Goal: Use online tool/utility: Utilize a website feature to perform a specific function

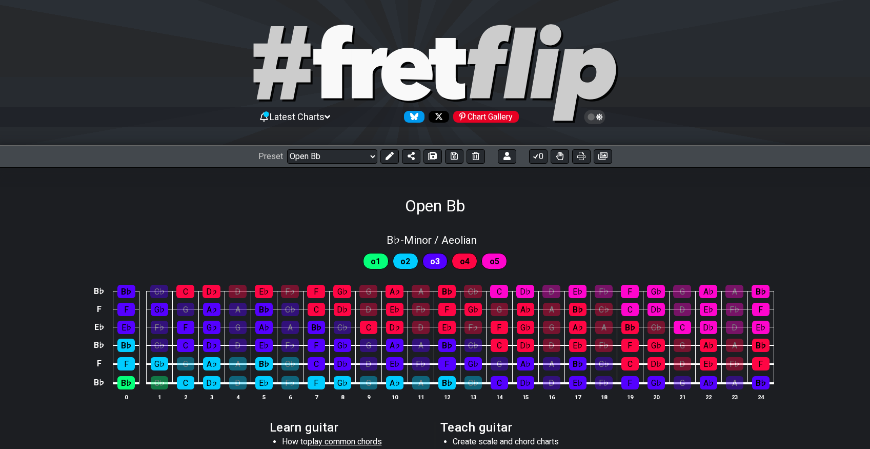
select select "/023551606881"
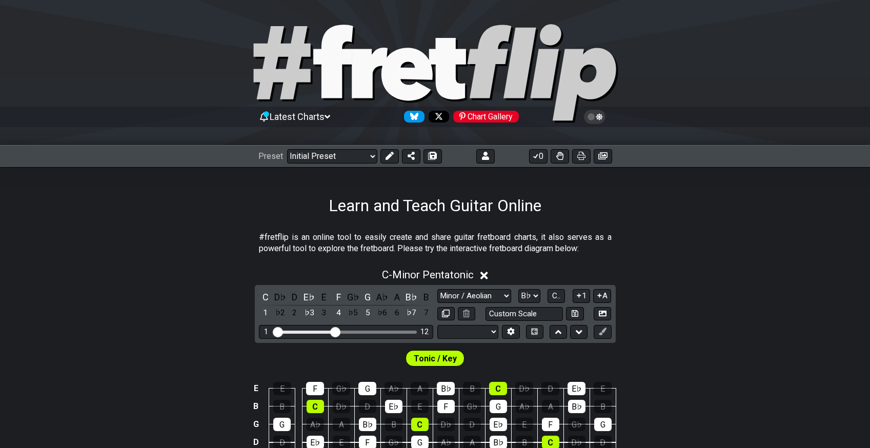
select select "Minor / Aeolian"
select select "Bb"
select select "Tuning"
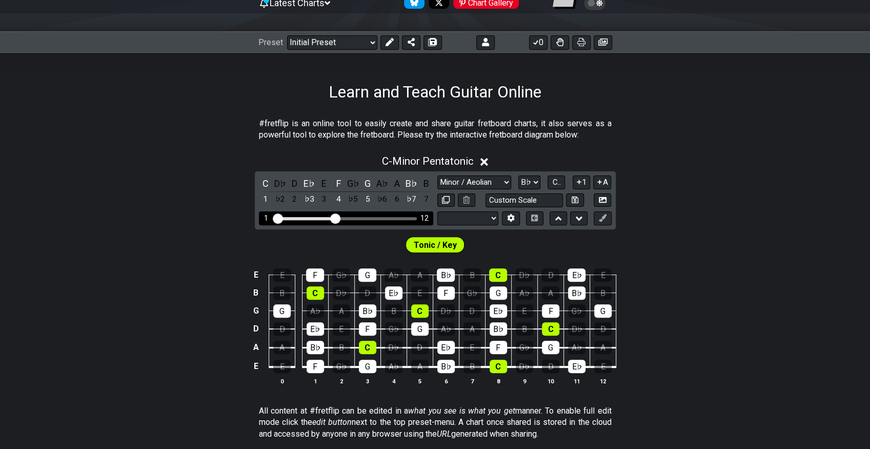
scroll to position [114, 0]
click at [483, 40] on icon at bounding box center [485, 42] width 7 height 8
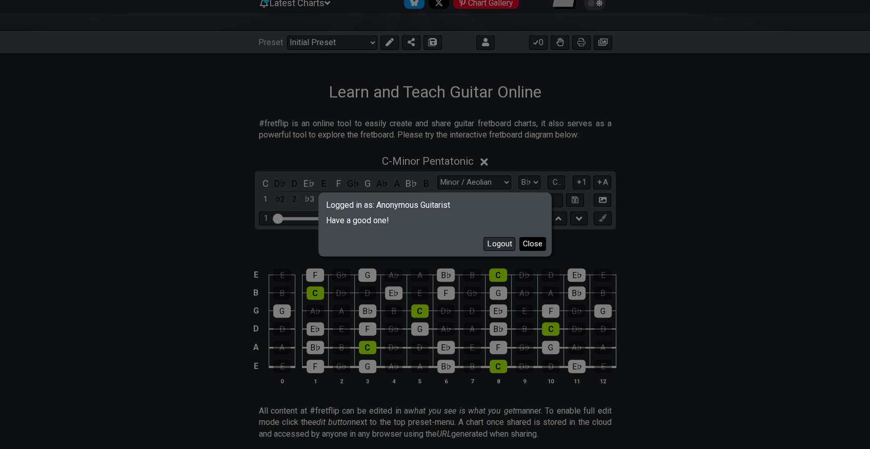
click at [535, 241] on button "Close" at bounding box center [532, 244] width 27 height 14
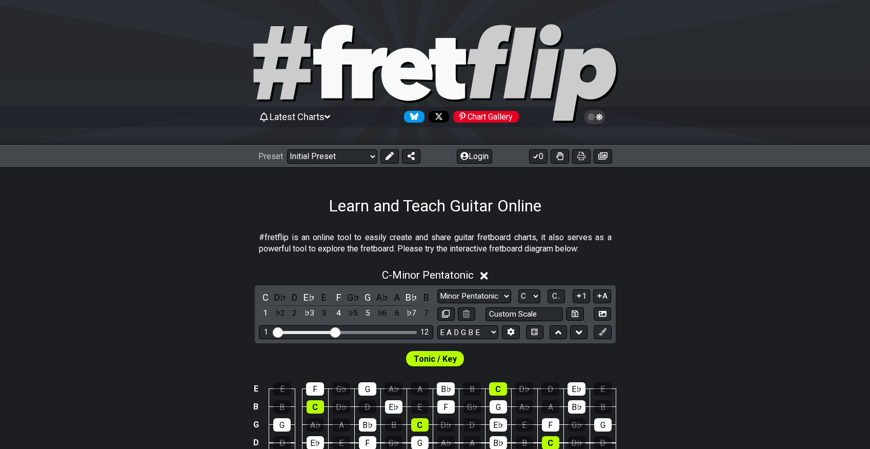
scroll to position [114, 0]
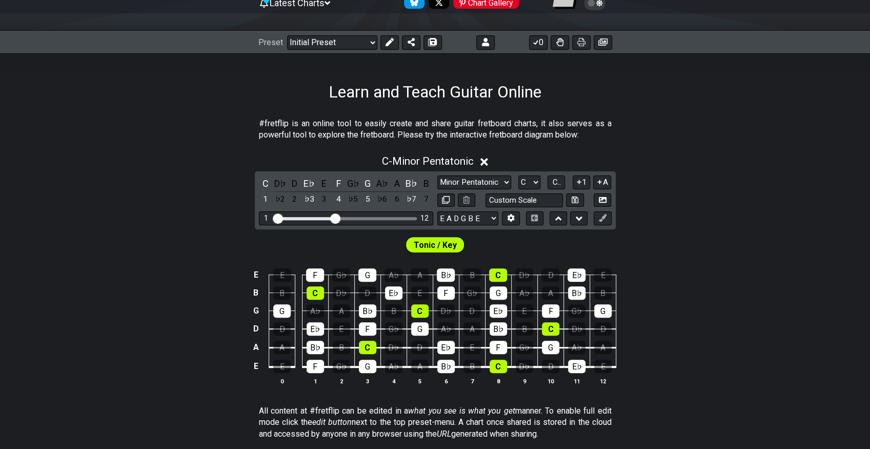
click at [473, 46] on div "Preset Welcome to #fretflip! Initial Preset Custom Preset Minor Pentatonic Majo…" at bounding box center [435, 42] width 354 height 14
click at [476, 42] on button at bounding box center [485, 42] width 18 height 14
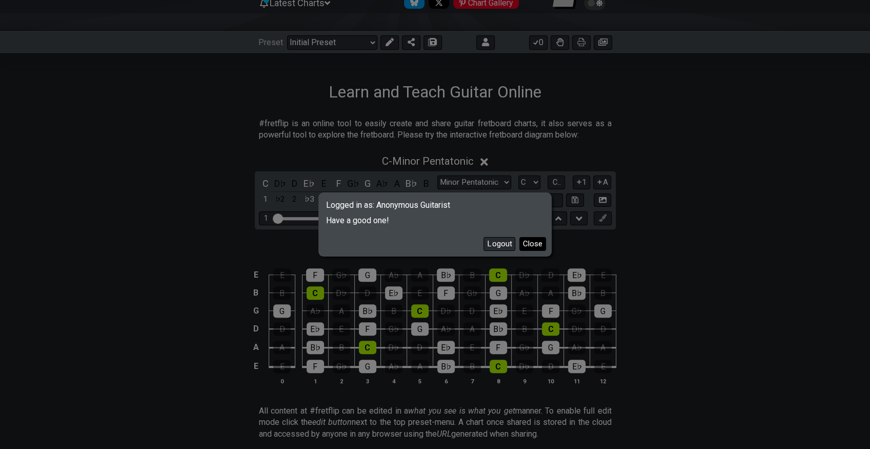
click at [535, 243] on button "Close" at bounding box center [532, 244] width 27 height 14
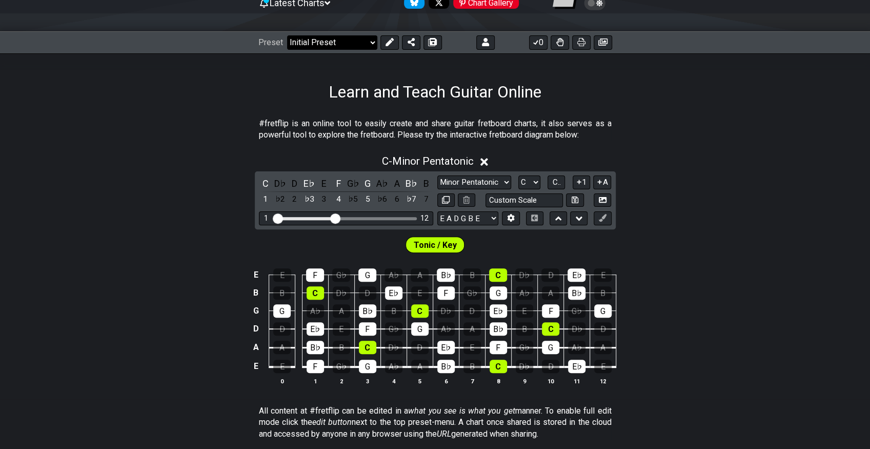
click at [342, 47] on select "Welcome to #fretflip! Initial Preset Custom Preset 7 str G standard Open Bb ext…" at bounding box center [332, 42] width 90 height 14
click at [287, 35] on select "Welcome to #fretflip! Initial Preset Custom Preset 7 str G standard Open Bb ext…" at bounding box center [332, 42] width 90 height 14
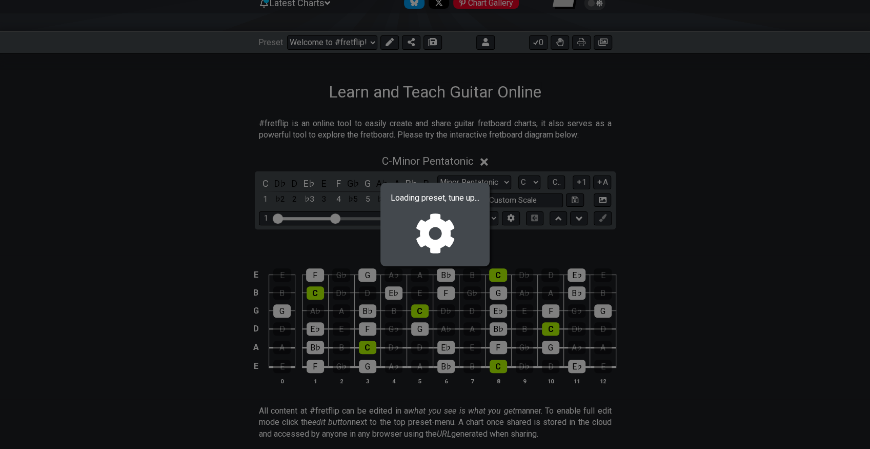
select select "/023551606881"
select select "Bb"
select select "Minor / Aeolian"
select select "Bb F Bb Eb F Bb"
